Goal: Find specific page/section: Find specific page/section

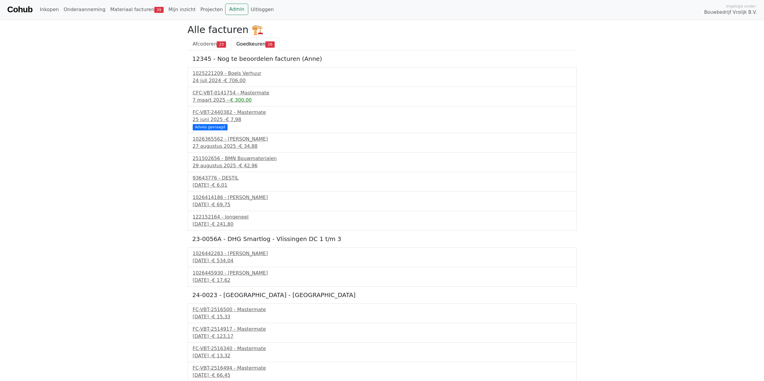
click at [637, 118] on body "Cohub Inkopen Onderaanneming Materiaal facturen 39 Mijn inzicht Projecten Admin…" at bounding box center [382, 210] width 764 height 421
click at [225, 8] on link "Admin" at bounding box center [236, 9] width 23 height 11
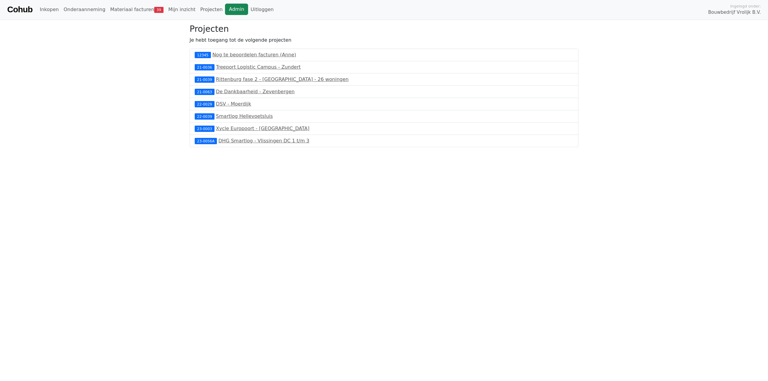
click at [225, 8] on link "Admin" at bounding box center [236, 9] width 23 height 11
